Goal: Transaction & Acquisition: Purchase product/service

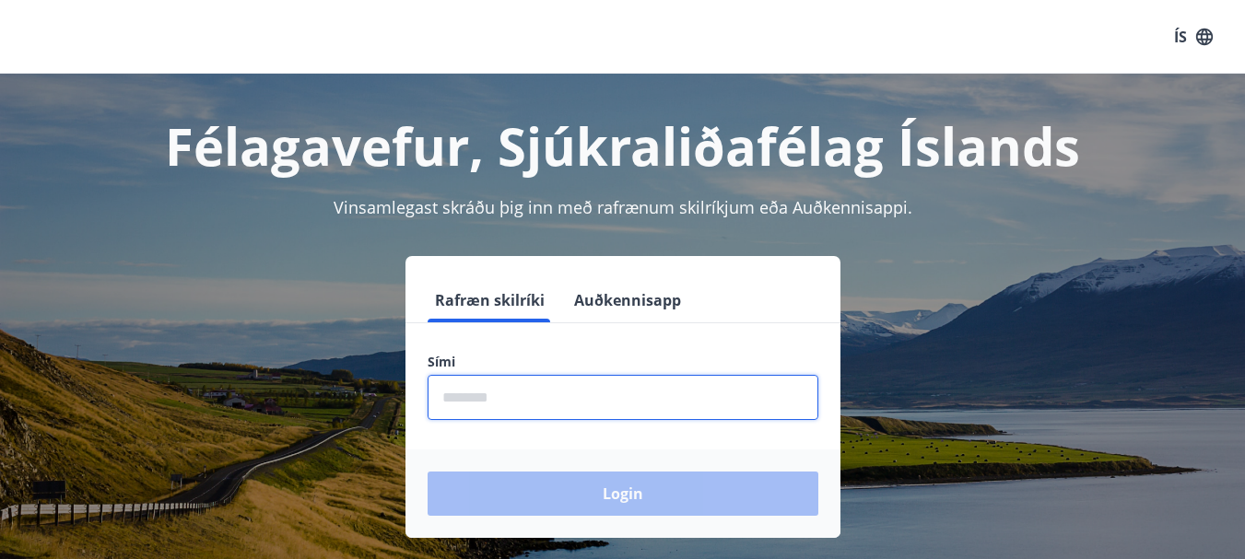
drag, startPoint x: 0, startPoint y: 0, endPoint x: 485, endPoint y: 406, distance: 632.6
click at [485, 406] on input "phone" at bounding box center [623, 397] width 391 height 45
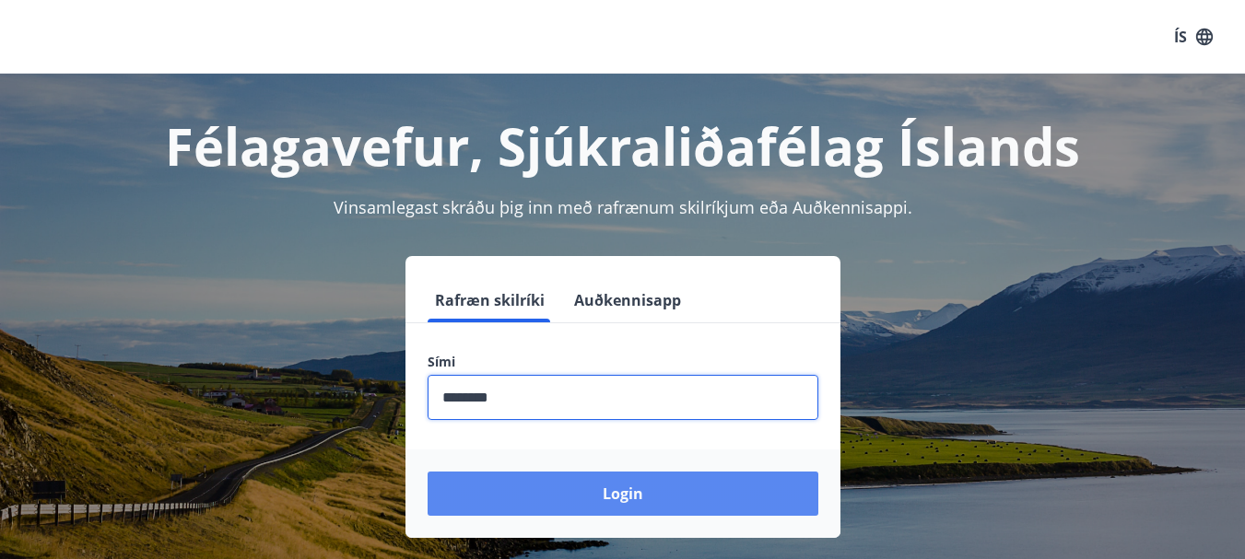
type input "********"
click at [631, 500] on button "Login" at bounding box center [623, 494] width 391 height 44
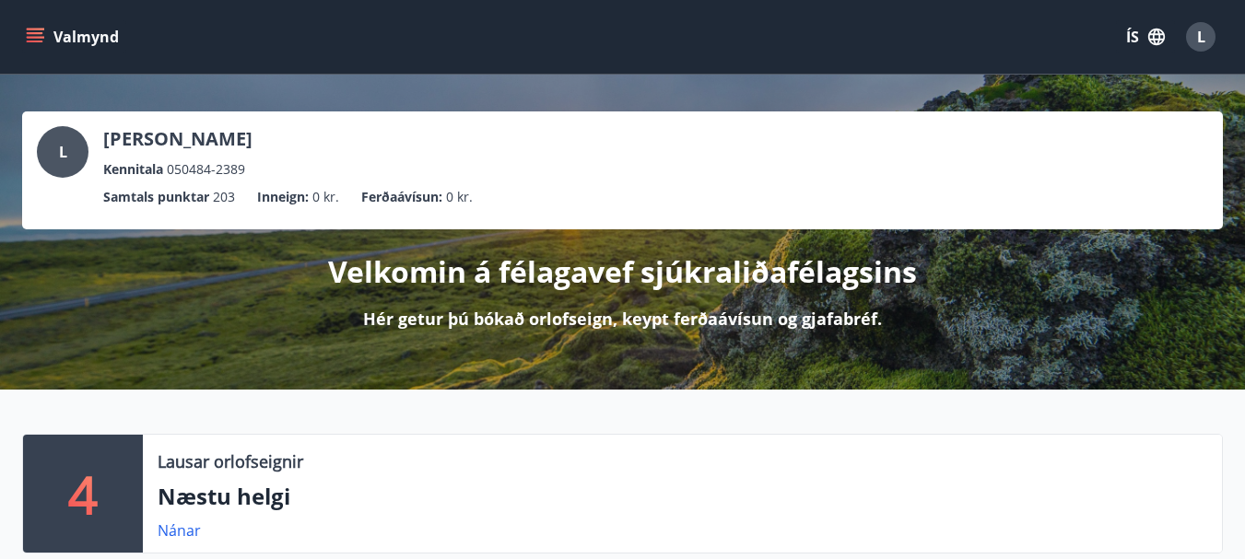
click at [0, 339] on div "L [PERSON_NAME] Kennitala 050484-2389 Samtals punktar 203 Inneign : 0 kr. Ferða…" at bounding box center [622, 232] width 1245 height 315
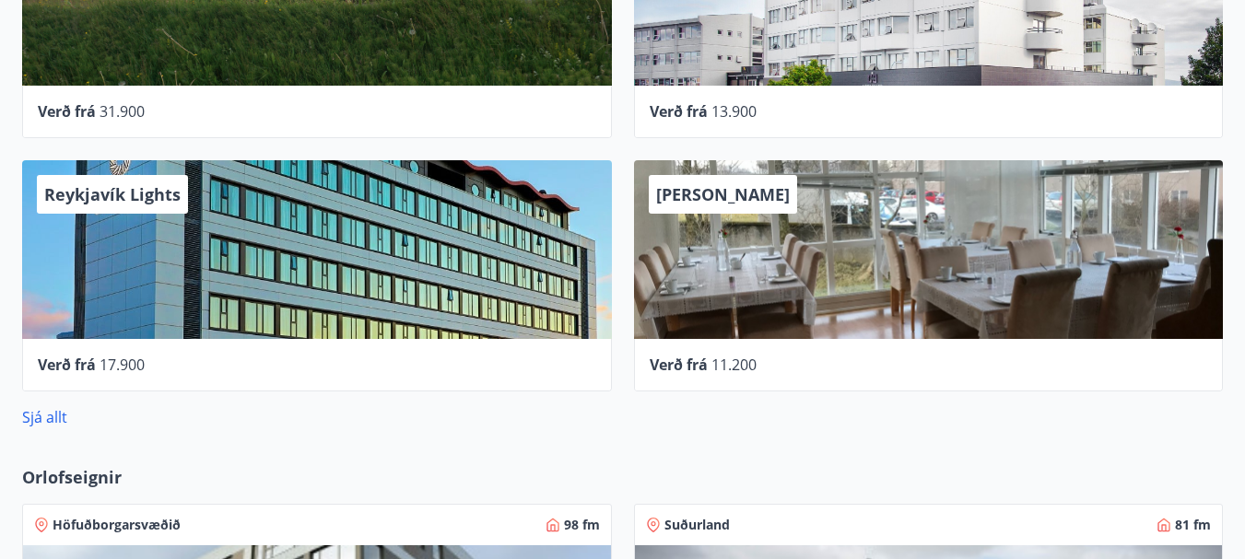
scroll to position [848, 0]
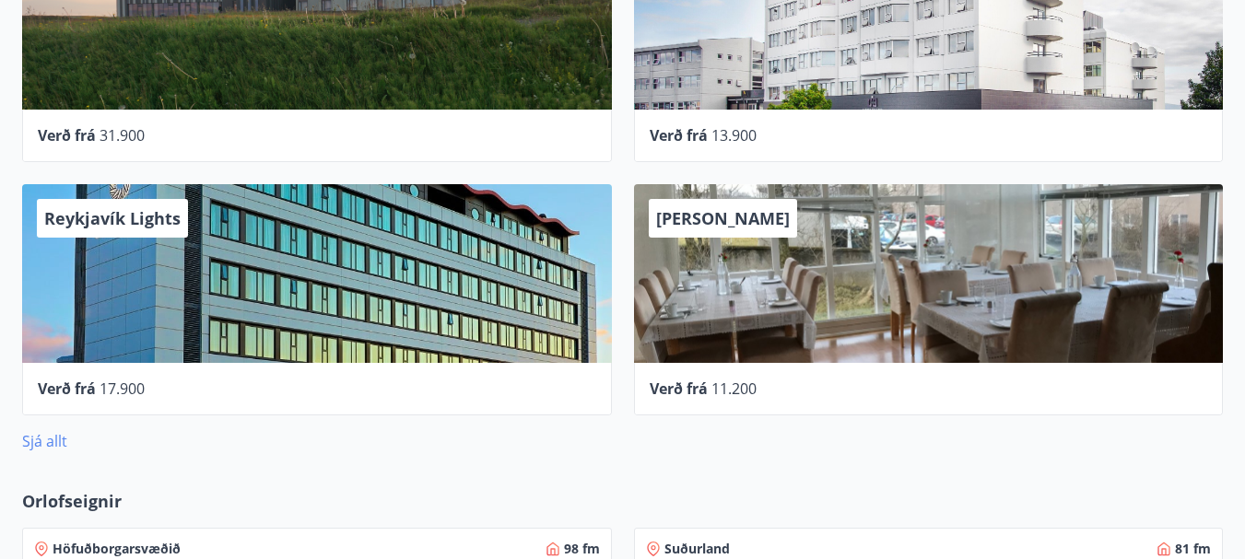
click at [44, 443] on link "Sjá allt" at bounding box center [44, 441] width 45 height 20
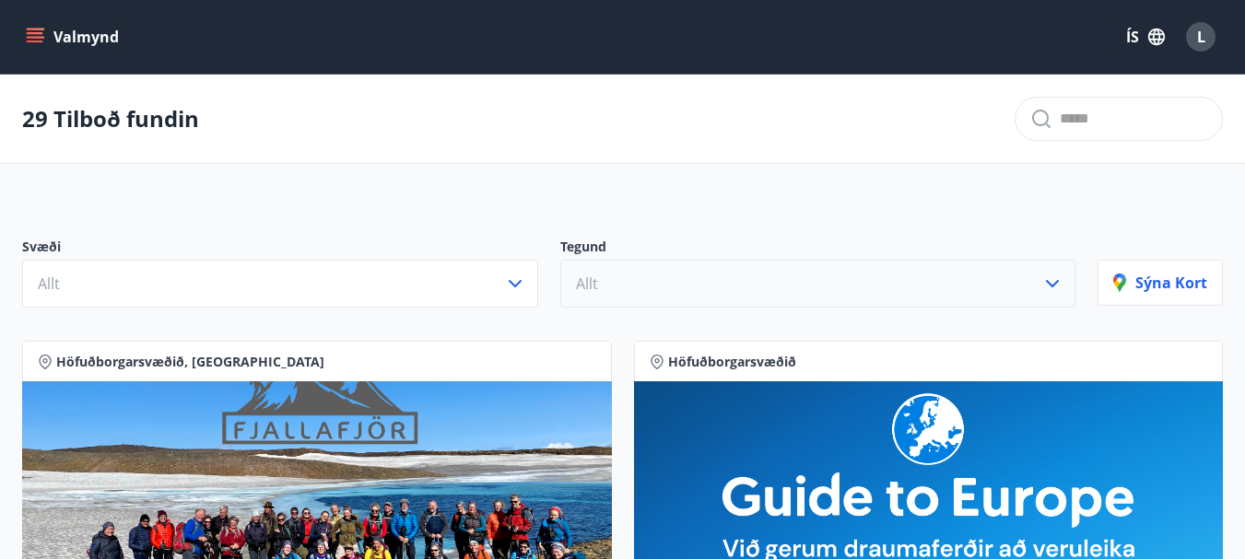
click at [1049, 279] on icon "button" at bounding box center [1052, 284] width 22 height 22
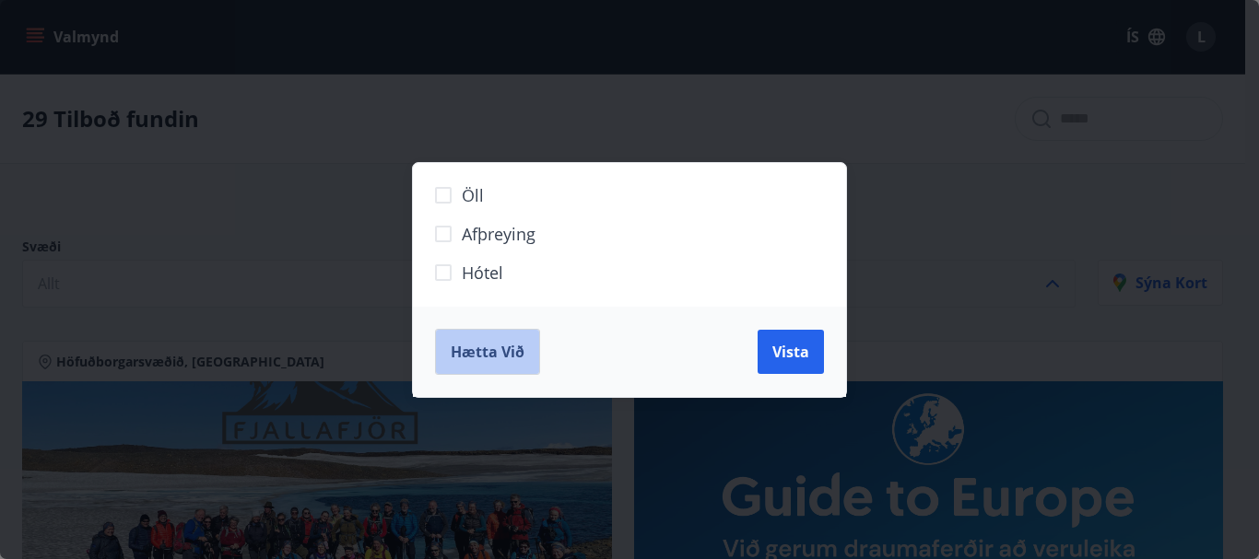
click at [499, 348] on span "Hætta við" at bounding box center [488, 352] width 74 height 20
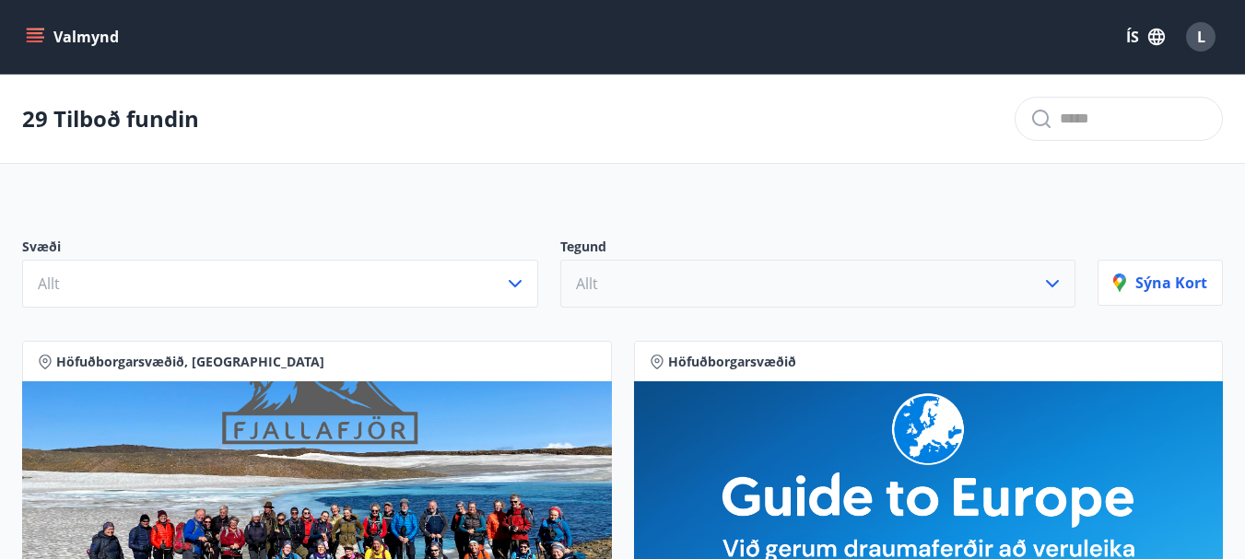
click at [41, 32] on icon "menu" at bounding box center [35, 33] width 17 height 2
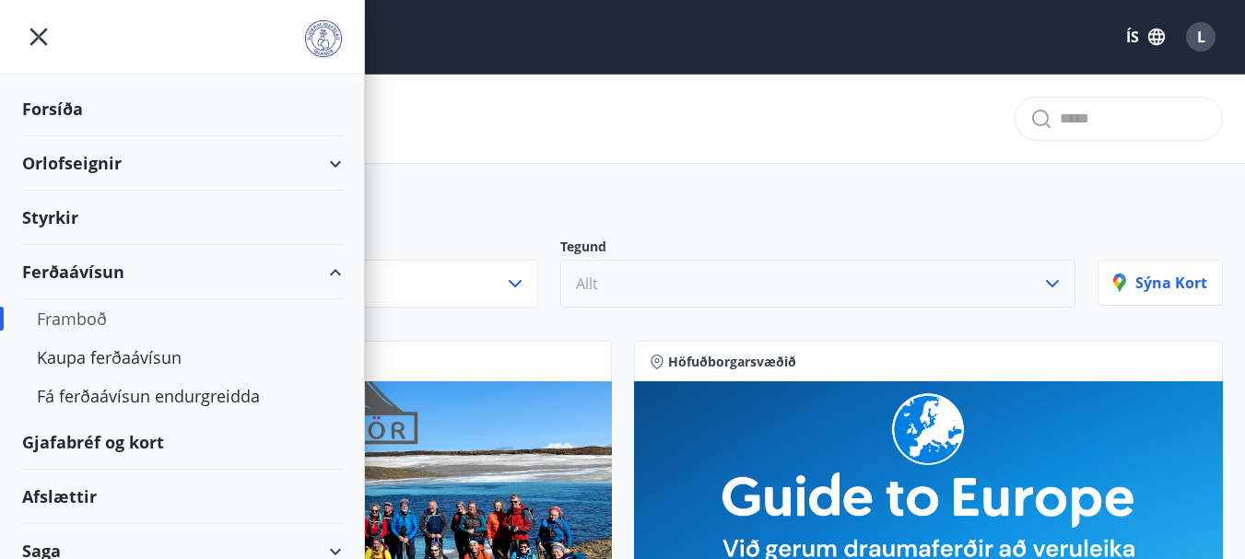
click at [142, 445] on div "Gjafabréf og kort" at bounding box center [182, 443] width 320 height 54
